Goal: Task Accomplishment & Management: Use online tool/utility

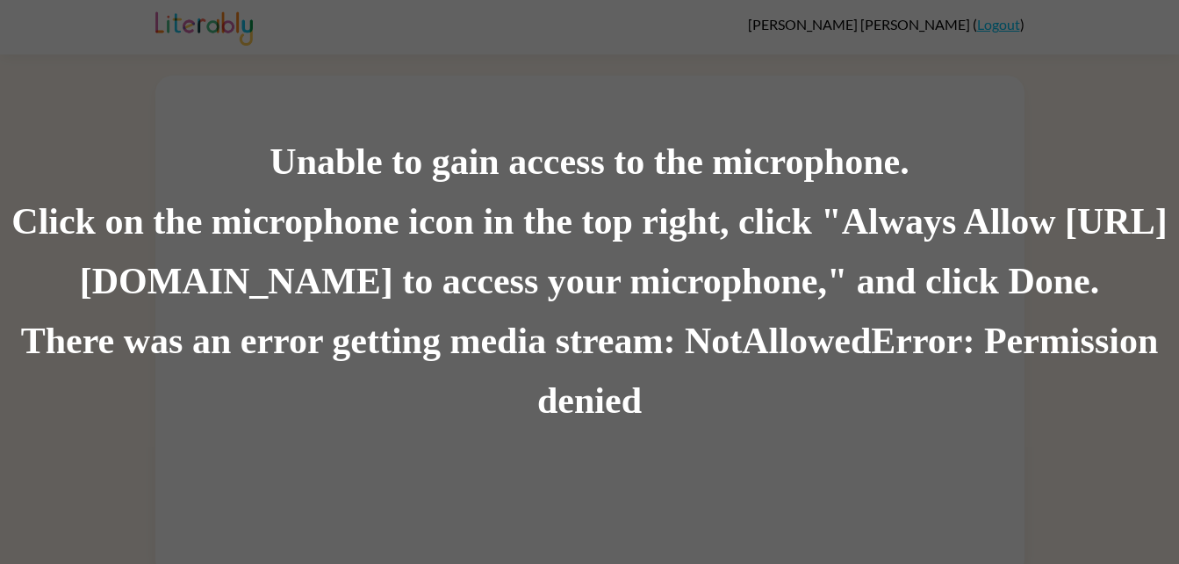
click at [704, 471] on div "Unable to gain access to the microphone. Click on the microphone icon in the to…" at bounding box center [589, 282] width 1179 height 564
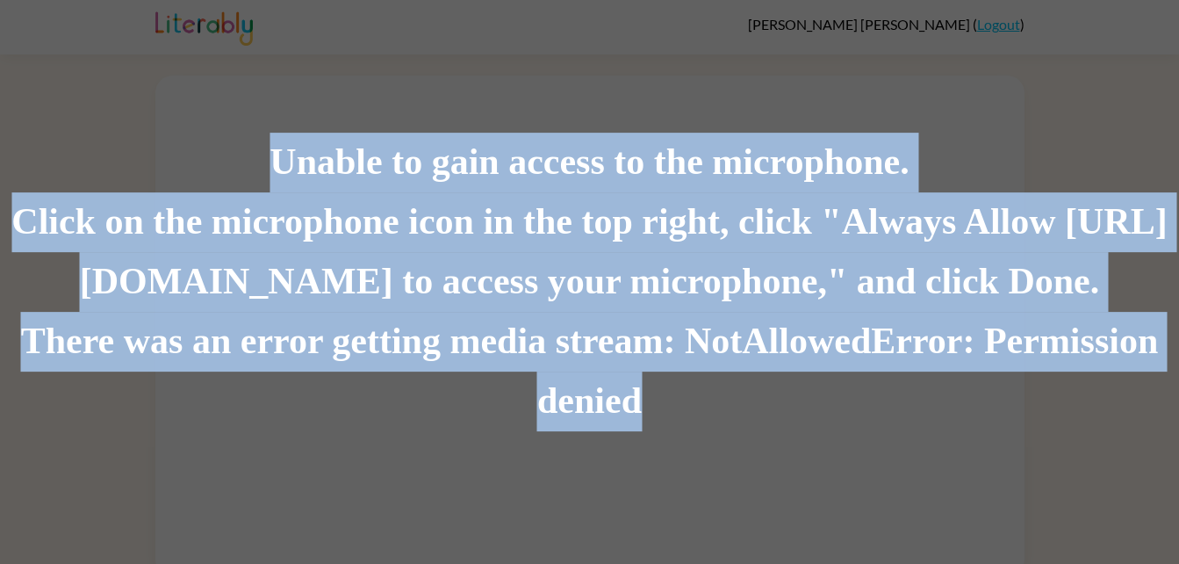
drag, startPoint x: 1179, startPoint y: 465, endPoint x: 1188, endPoint y: 515, distance: 50.1
click at [1179, 515] on html "Riker Steele ( Logout ) Unable to gain access to the microphone. Click on the m…" at bounding box center [589, 288] width 1179 height 577
drag, startPoint x: 1188, startPoint y: 515, endPoint x: 858, endPoint y: 324, distance: 381.2
click at [858, 324] on div "There was an error getting media stream: NotAllowedError: Permission denied" at bounding box center [589, 371] width 1179 height 119
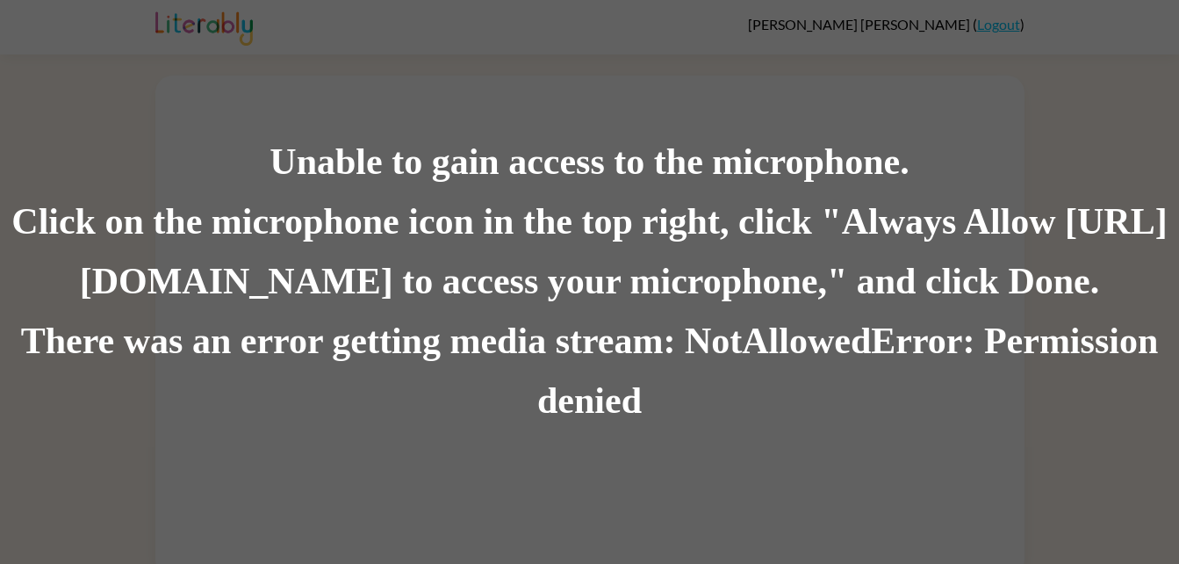
drag, startPoint x: 316, startPoint y: 280, endPoint x: 1085, endPoint y: 287, distance: 769.3
click at [1085, 287] on div "Click on the microphone icon in the top right, click "Always Allow https://lite…" at bounding box center [589, 251] width 1179 height 119
click at [245, 277] on div "Click on the microphone icon in the top right, click "Always Allow https://lite…" at bounding box center [589, 251] width 1179 height 119
drag, startPoint x: 248, startPoint y: 105, endPoint x: 450, endPoint y: 101, distance: 202.0
click at [450, 101] on div "Unable to gain access to the microphone. Click on the microphone icon in the to…" at bounding box center [589, 282] width 1179 height 564
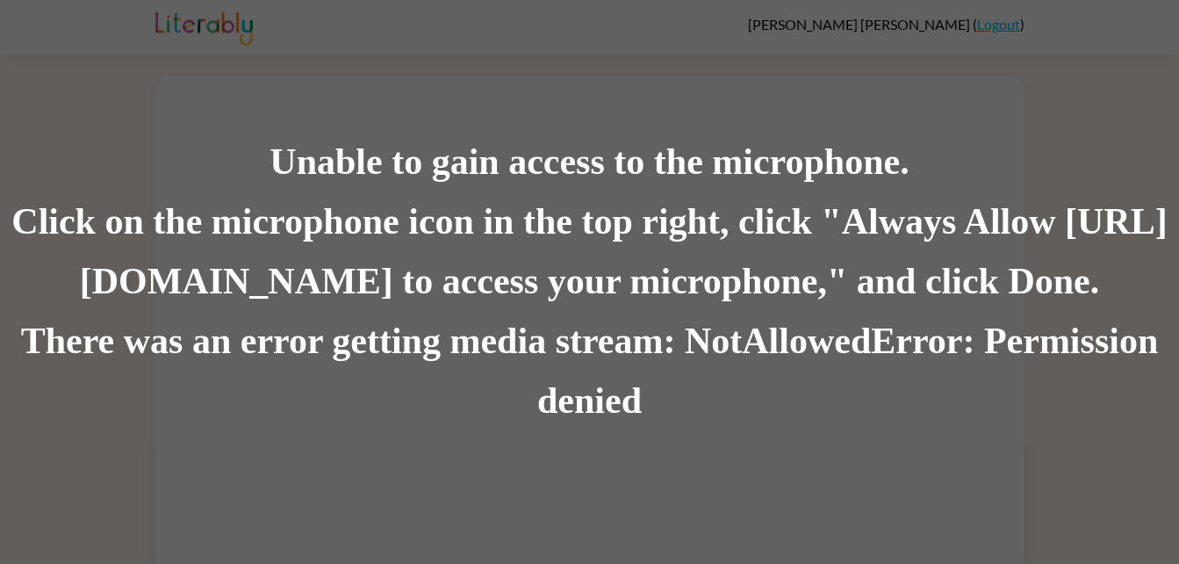
drag, startPoint x: 121, startPoint y: 90, endPoint x: 371, endPoint y: 91, distance: 249.4
click at [371, 91] on div "Unable to gain access to the microphone. Click on the microphone icon in the to…" at bounding box center [589, 282] width 1179 height 564
drag, startPoint x: 241, startPoint y: 94, endPoint x: 651, endPoint y: 93, distance: 410.1
click at [651, 93] on div "Unable to gain access to the microphone. Click on the microphone icon in the to…" at bounding box center [589, 282] width 1179 height 564
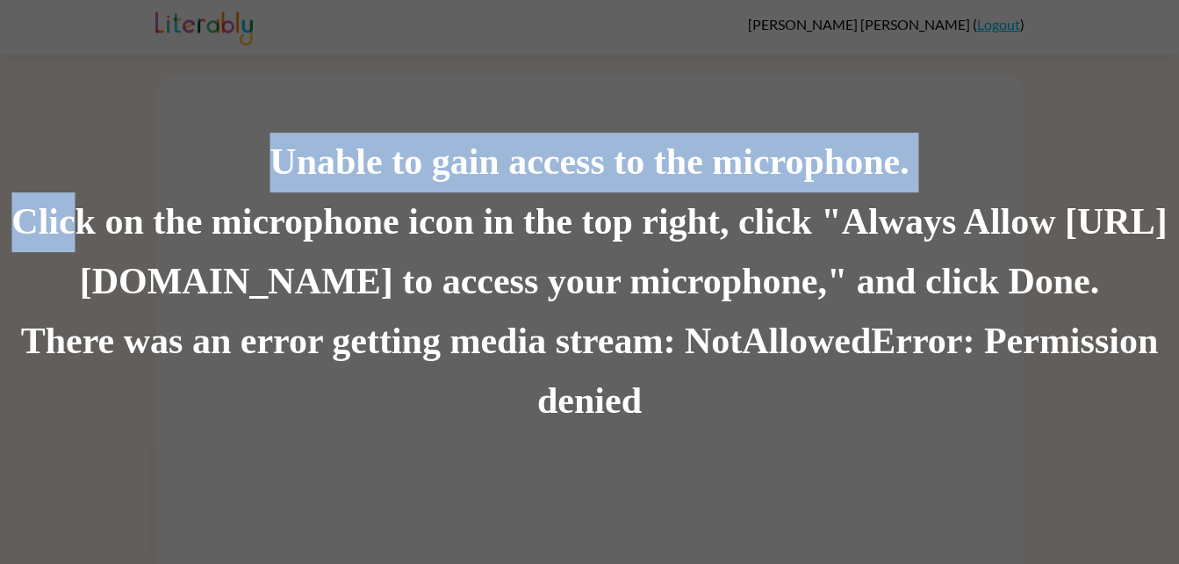
drag, startPoint x: 76, startPoint y: 29, endPoint x: 83, endPoint y: 169, distance: 140.7
click at [83, 169] on div "Unable to gain access to the microphone. Click on the microphone icon in the to…" at bounding box center [589, 282] width 1179 height 564
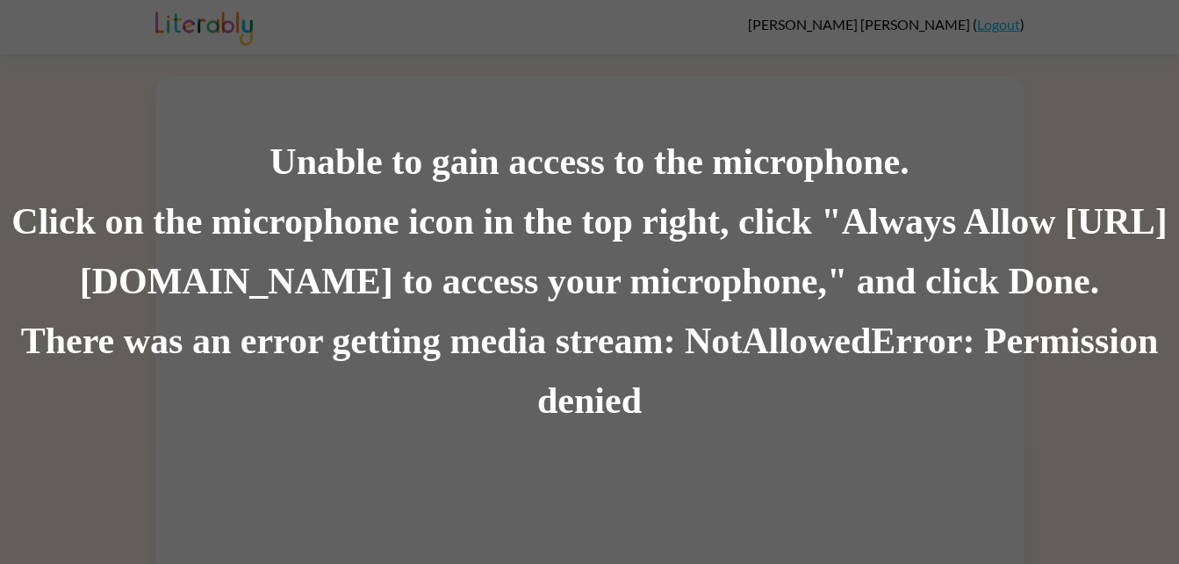
drag, startPoint x: 252, startPoint y: 117, endPoint x: 871, endPoint y: 116, distance: 619.1
click at [871, 116] on div "Unable to gain access to the microphone. Click on the microphone icon in the to…" at bounding box center [589, 282] width 1179 height 564
drag, startPoint x: 218, startPoint y: 104, endPoint x: 859, endPoint y: 121, distance: 641.3
click at [859, 121] on div "Unable to gain access to the microphone. Click on the microphone icon in the to…" at bounding box center [589, 282] width 1179 height 564
drag, startPoint x: 1179, startPoint y: 1, endPoint x: 739, endPoint y: 88, distance: 447.6
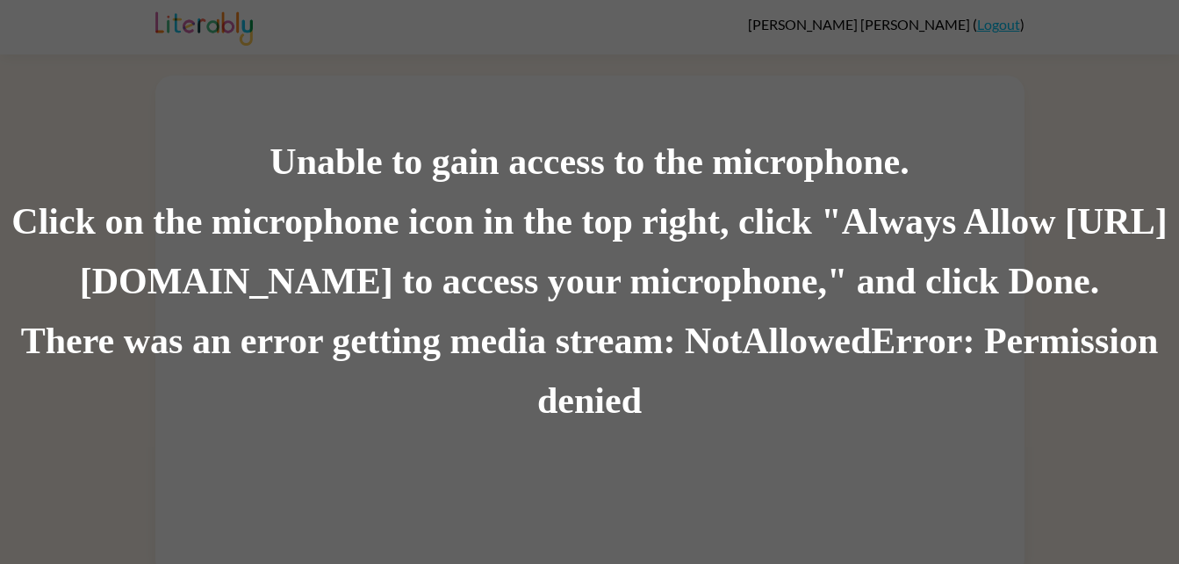
click at [739, 88] on div "Unable to gain access to the microphone. Click on the microphone icon in the to…" at bounding box center [589, 282] width 1179 height 564
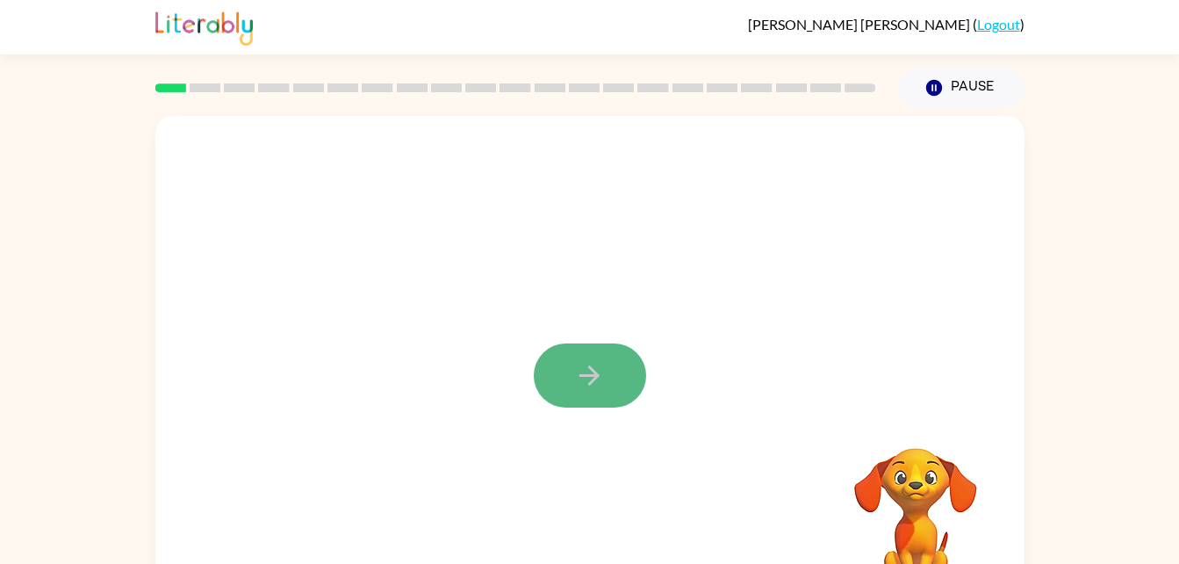
click at [615, 373] on button "button" at bounding box center [590, 375] width 112 height 64
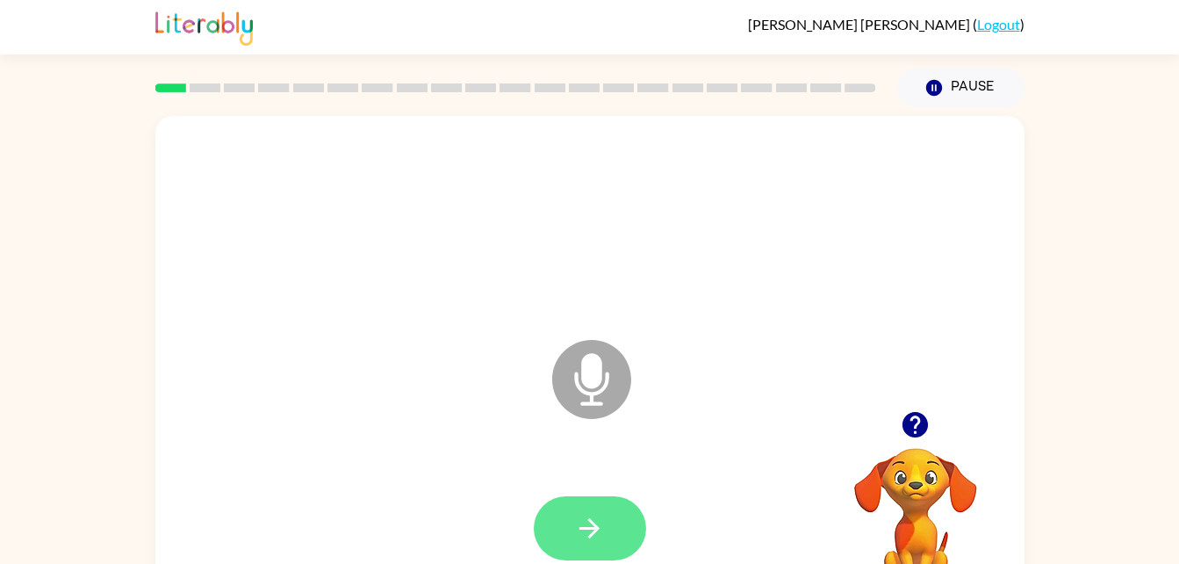
click at [589, 515] on icon "button" at bounding box center [589, 528] width 31 height 31
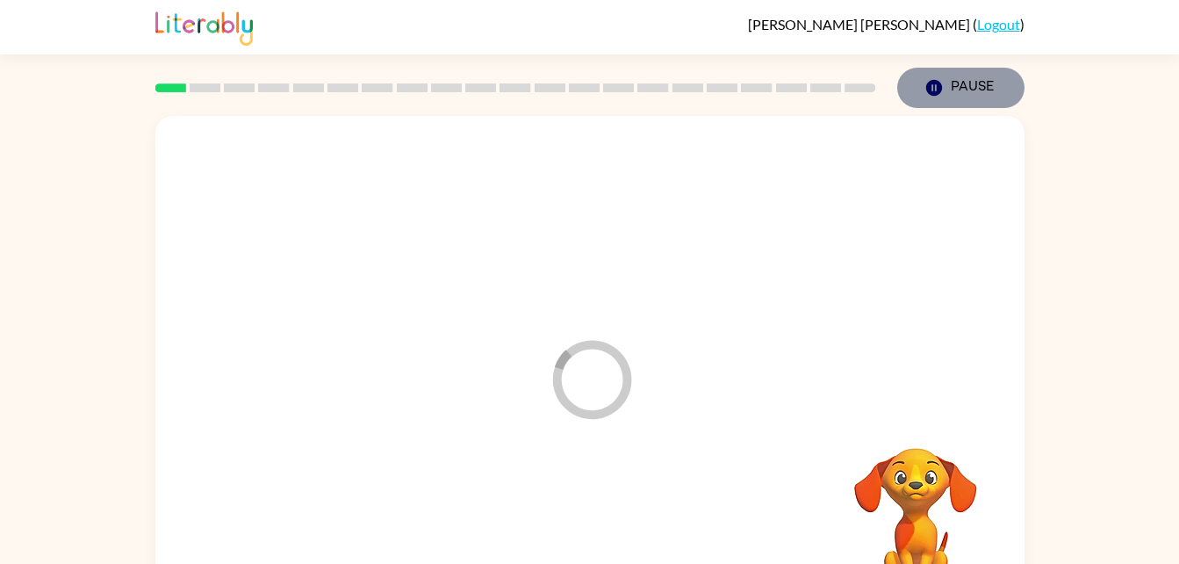
click at [962, 83] on button "Pause Pause" at bounding box center [961, 88] width 127 height 40
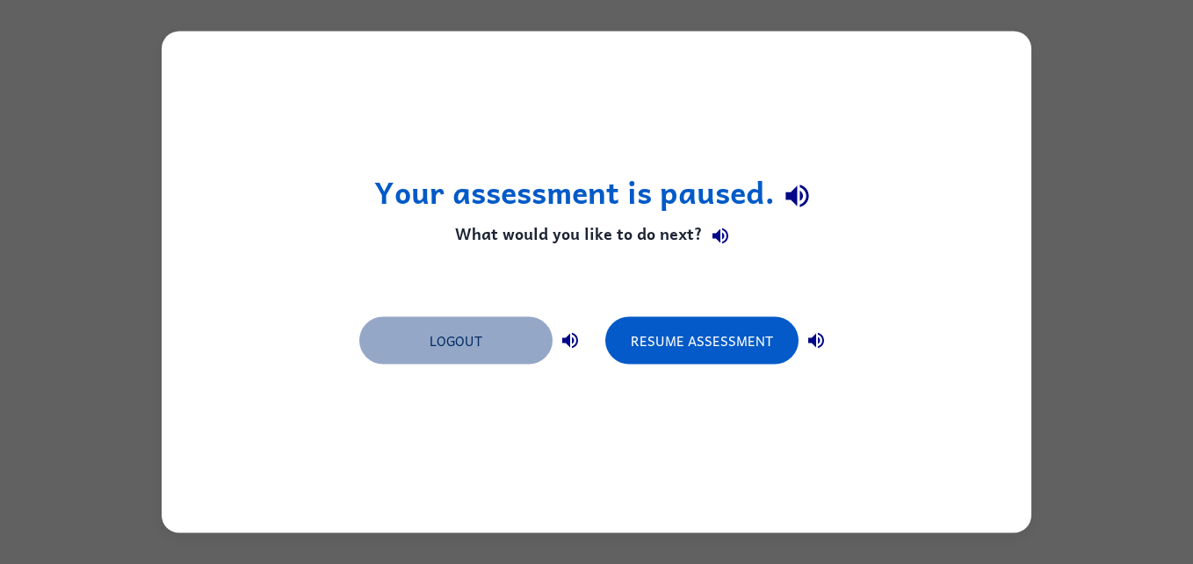
click at [455, 342] on button "Logout" at bounding box center [455, 340] width 193 height 47
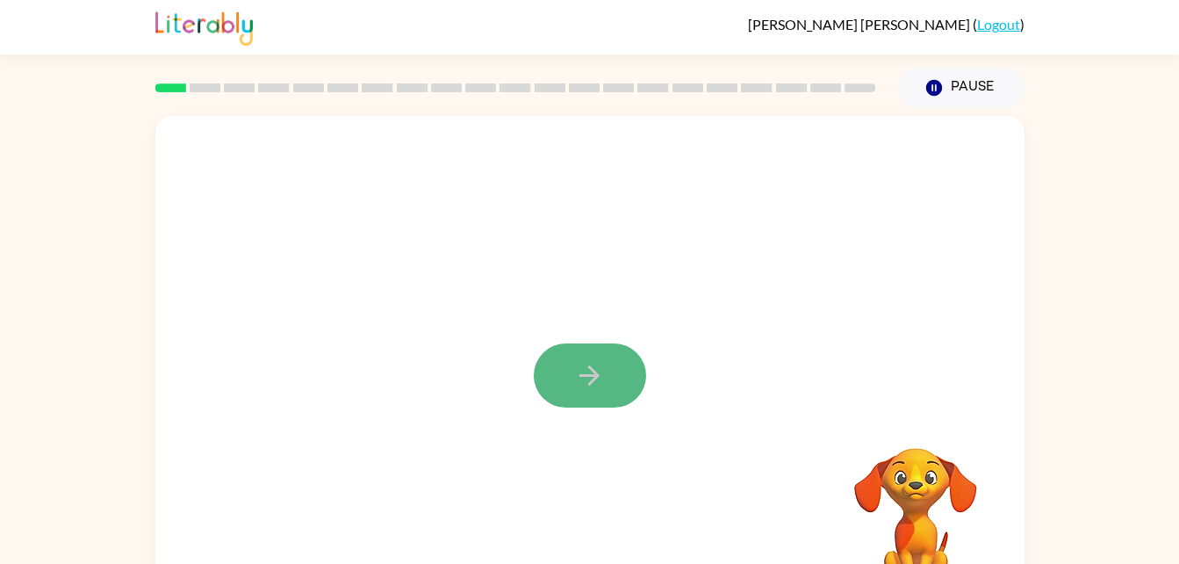
click at [595, 365] on icon "button" at bounding box center [589, 375] width 31 height 31
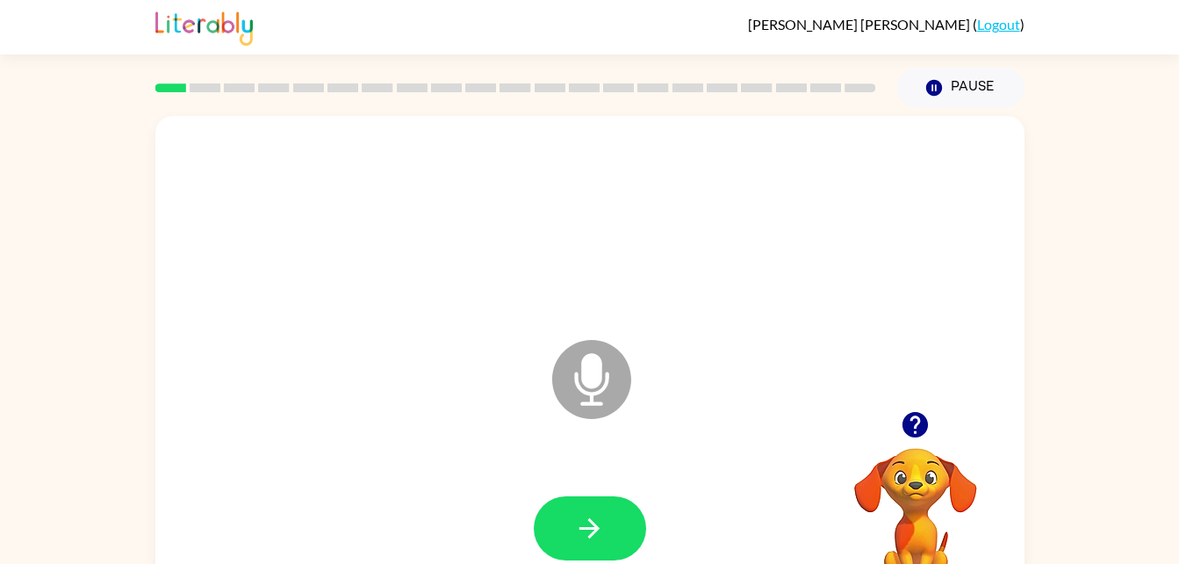
click at [999, 27] on link "Logout" at bounding box center [998, 24] width 43 height 17
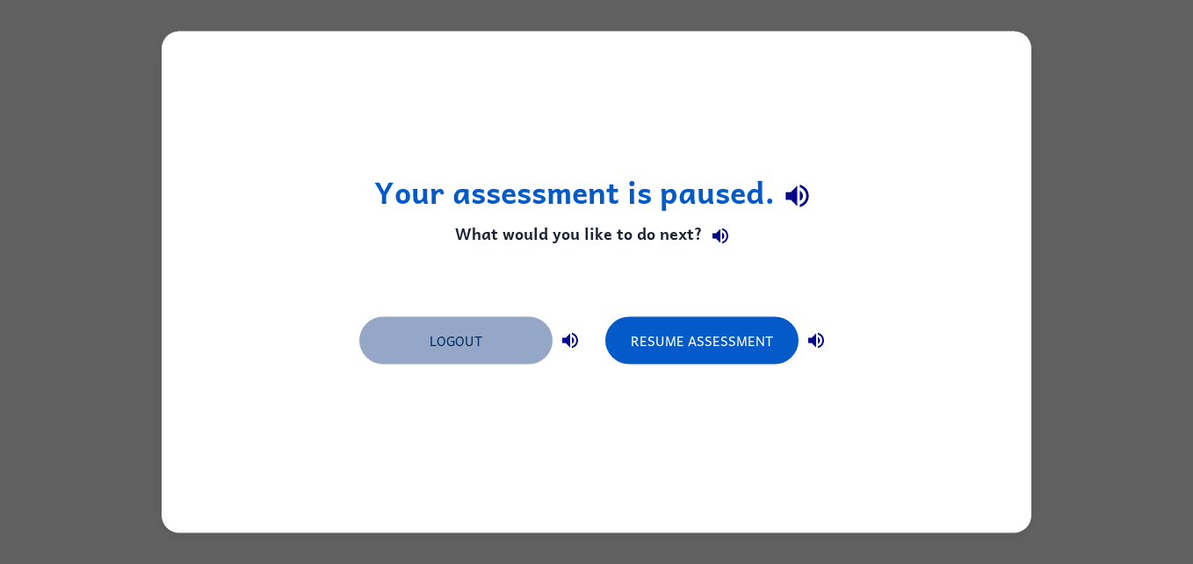
click at [470, 336] on button "Logout" at bounding box center [455, 340] width 193 height 47
